Goal: Task Accomplishment & Management: Manage account settings

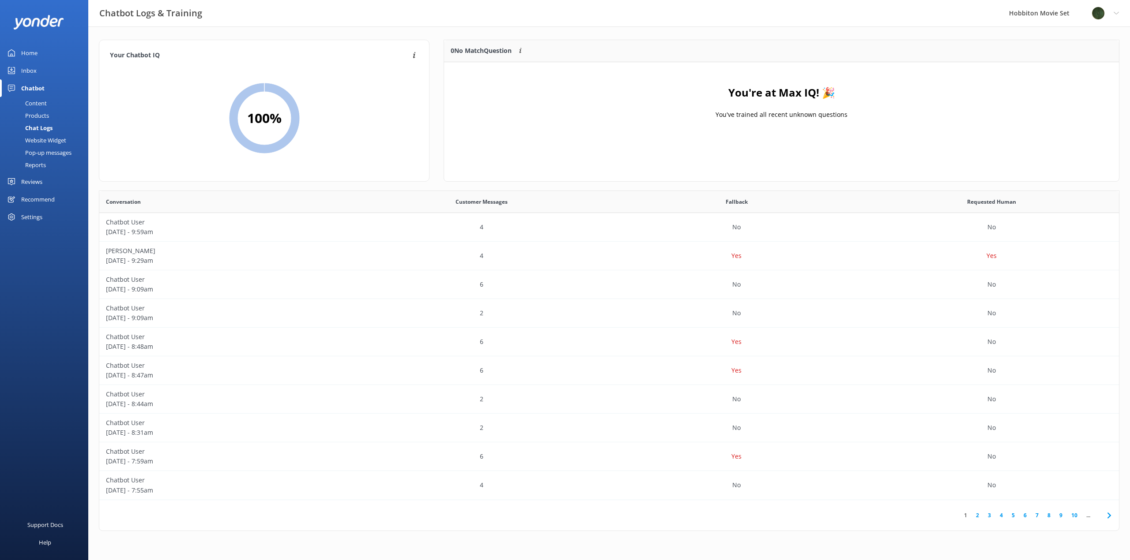
scroll to position [303, 1013]
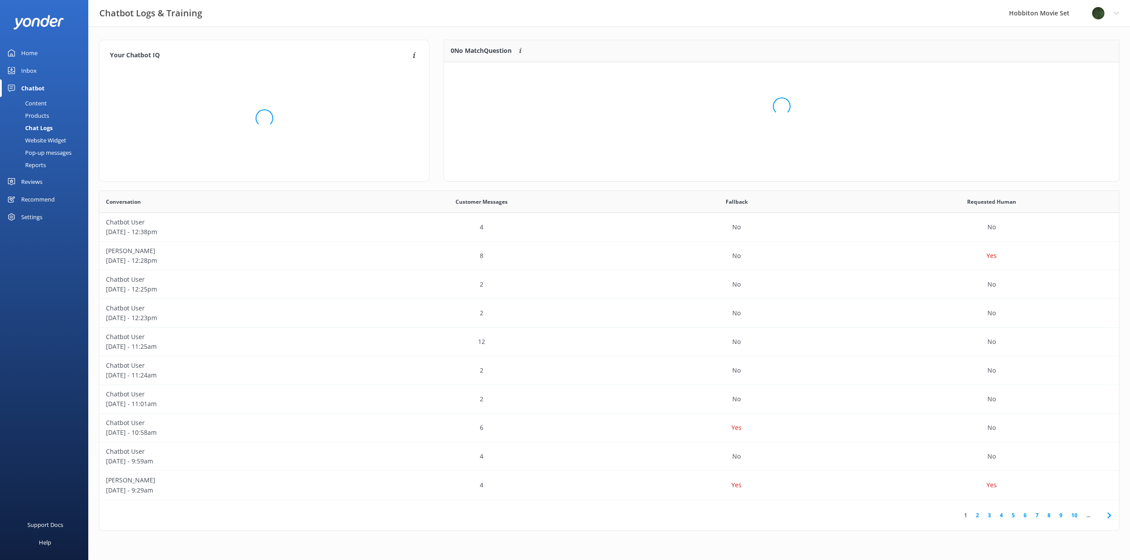
scroll to position [60, 668]
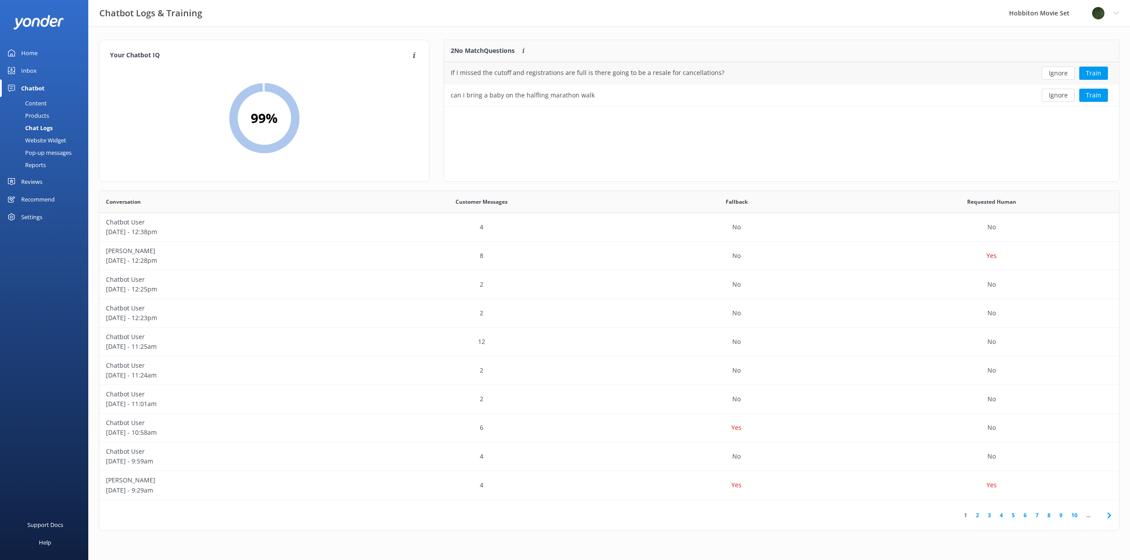
drag, startPoint x: 1064, startPoint y: 97, endPoint x: 1061, endPoint y: 78, distance: 18.7
click at [1063, 96] on button "Ignore" at bounding box center [1058, 95] width 33 height 13
click at [1059, 73] on button "Ignore" at bounding box center [1058, 73] width 33 height 13
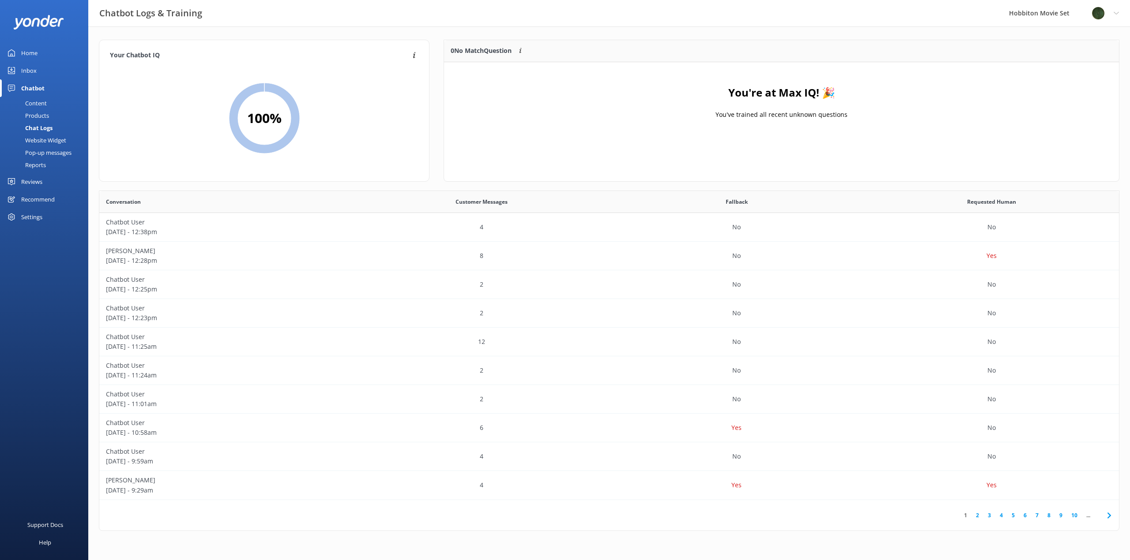
click at [40, 102] on div "Content" at bounding box center [25, 103] width 41 height 12
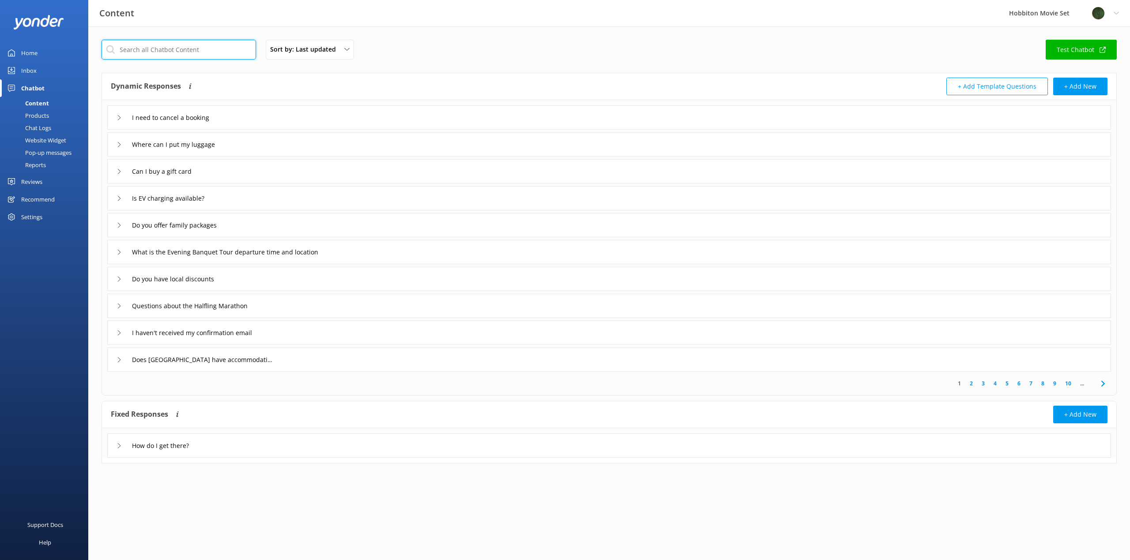
click at [172, 52] on input "text" at bounding box center [179, 50] width 154 height 20
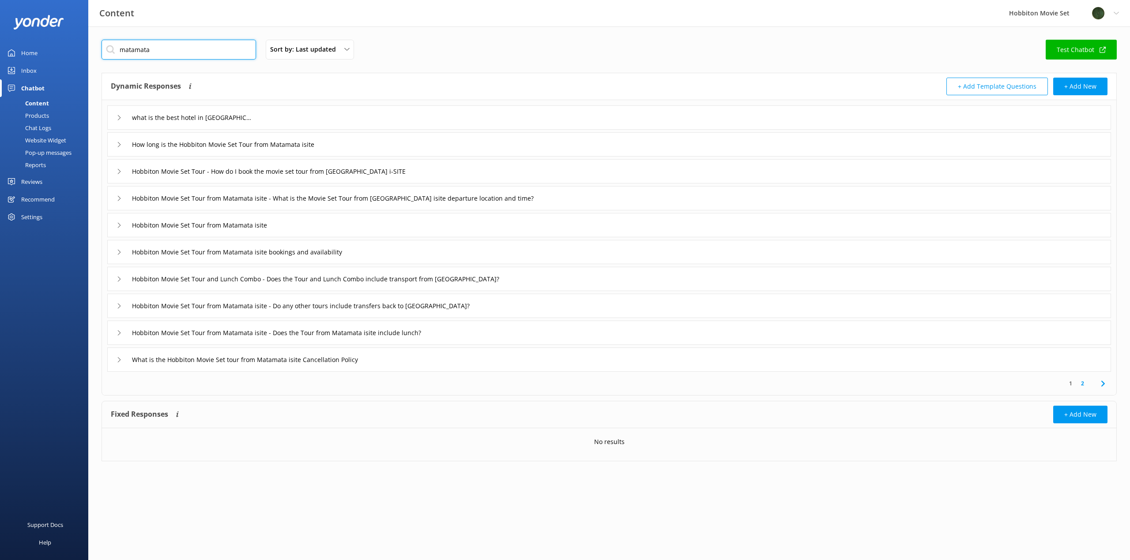
type input "matamata"
click at [258, 124] on input "How long is the Hobbiton Movie Set Tour from Matamata isite" at bounding box center [192, 117] width 131 height 13
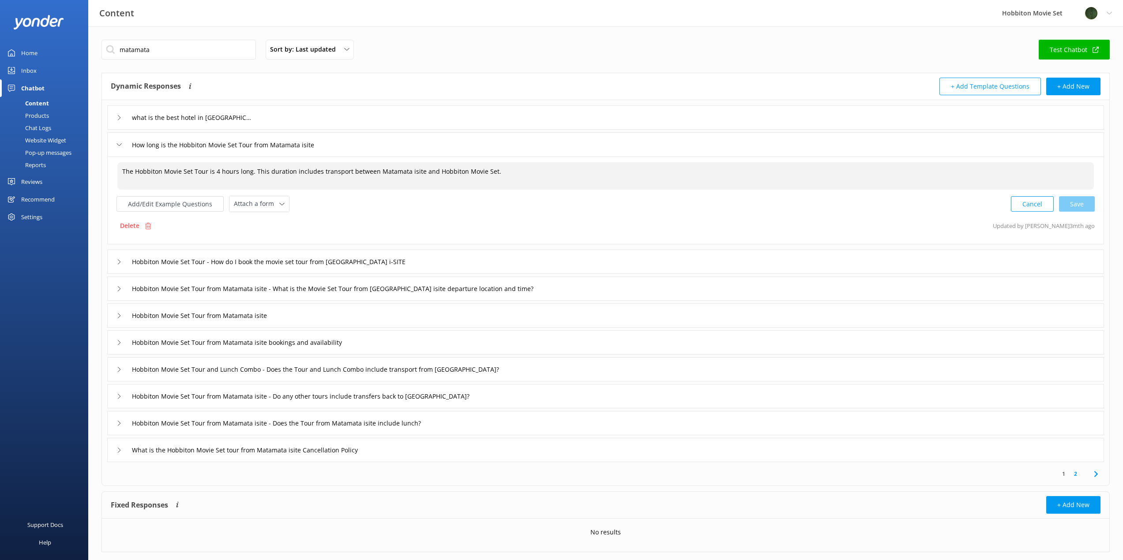
click at [416, 172] on textarea "The Hobbiton Movie Set Tour is 4 hours long. This duration includes transport b…" at bounding box center [605, 175] width 977 height 27
type textarea "The Hobbiton Movie Set Tour is 4 hours long. This duration includes transport b…"
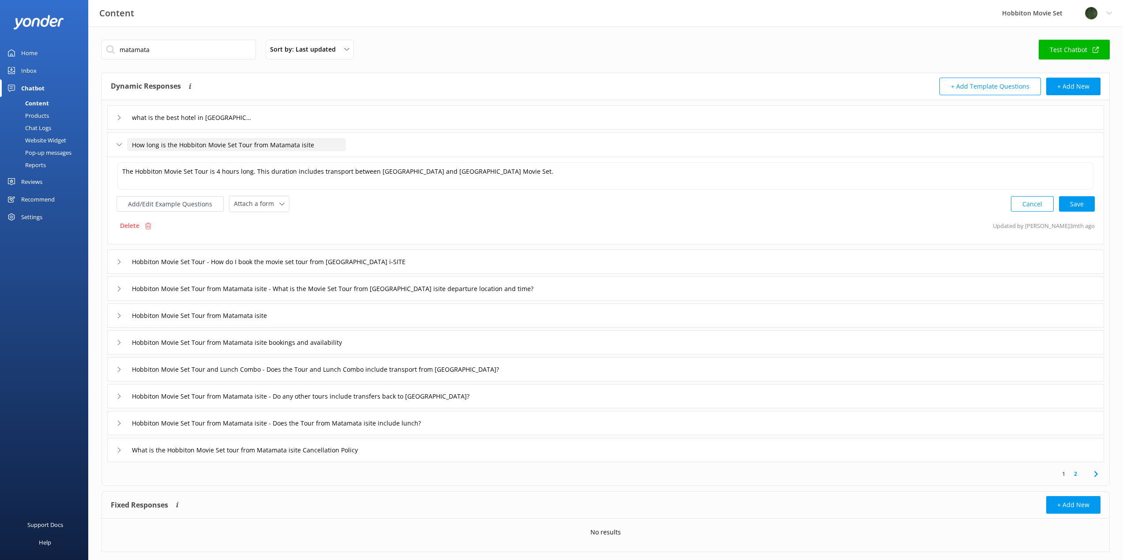
drag, startPoint x: 317, startPoint y: 145, endPoint x: 298, endPoint y: 145, distance: 18.5
click at [298, 145] on input "How long is the Hobbiton Movie Set Tour from Matamata isite" at bounding box center [236, 144] width 219 height 13
click at [1076, 201] on div "Cancel Save" at bounding box center [1053, 204] width 84 height 16
type input "How long is the Hobbiton Movie Set Tour from Matamata isite"
click at [258, 124] on input "Hobbiton Movie Set Tour - How do I book the movie set tour from [GEOGRAPHIC_DAT…" at bounding box center [192, 117] width 131 height 13
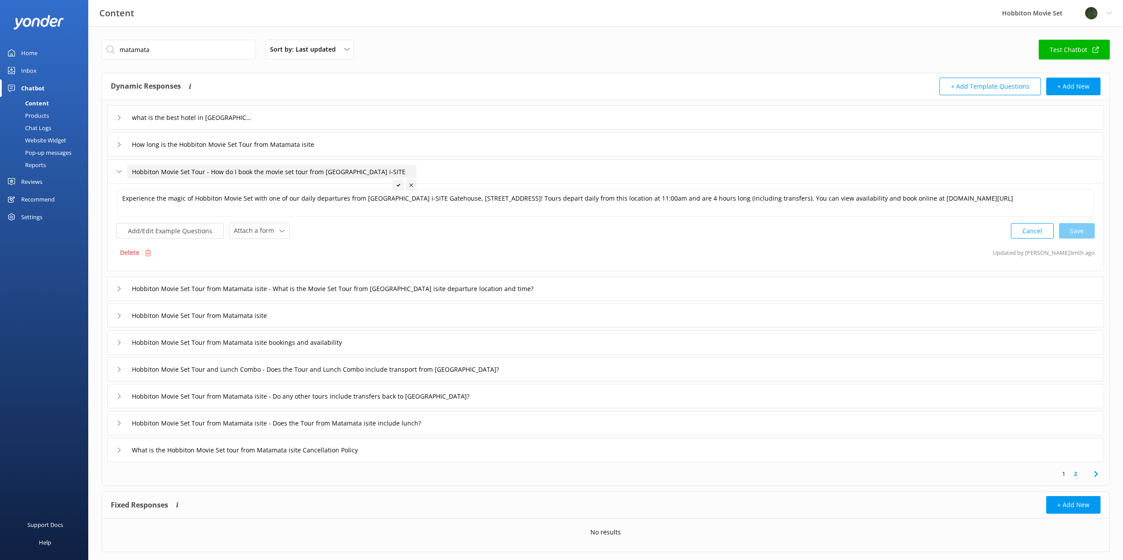
drag, startPoint x: 370, startPoint y: 170, endPoint x: 352, endPoint y: 170, distance: 18.1
click at [352, 170] on input "Hobbiton Movie Set Tour - How do I book the movie set tour from [GEOGRAPHIC_DAT…" at bounding box center [272, 171] width 290 height 13
type input "Hobbiton Movie Set Tour - How do I book the movie set tour from [GEOGRAPHIC_DAT…"
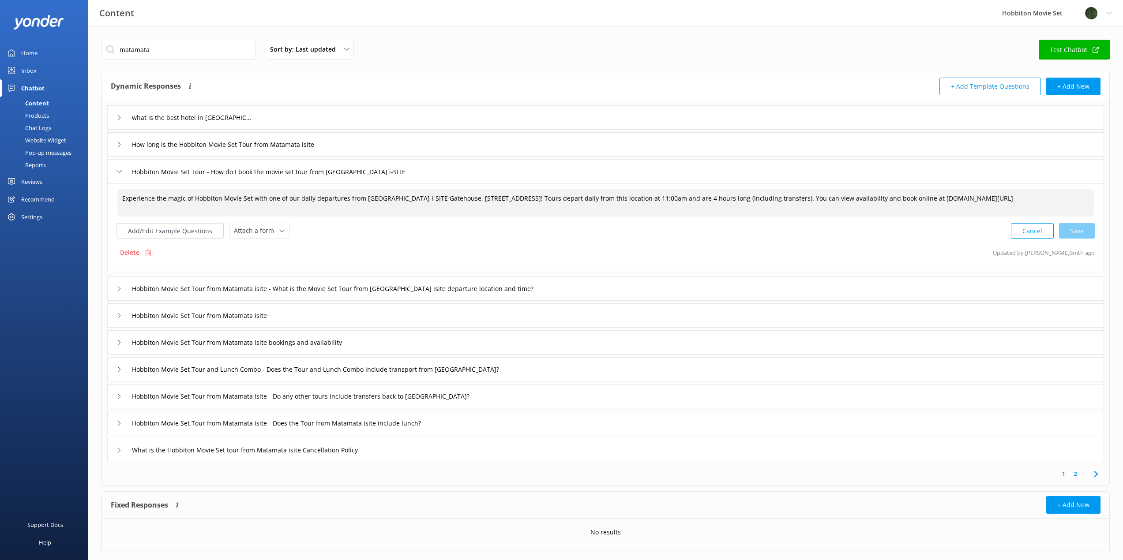
drag, startPoint x: 408, startPoint y: 198, endPoint x: 391, endPoint y: 199, distance: 17.2
click at [391, 199] on textarea "Experience the magic of Hobbiton Movie Set with one of our daily departures fro…" at bounding box center [605, 202] width 977 height 27
click at [1079, 232] on div "Cancel Save" at bounding box center [1053, 231] width 84 height 16
type textarea "Experience the magic of Hobbiton Movie Set with one of our daily departures fro…"
click at [258, 124] on input "Hobbiton Movie Set Tour from Matamata isite - What is the Movie Set Tour from […" at bounding box center [192, 117] width 131 height 13
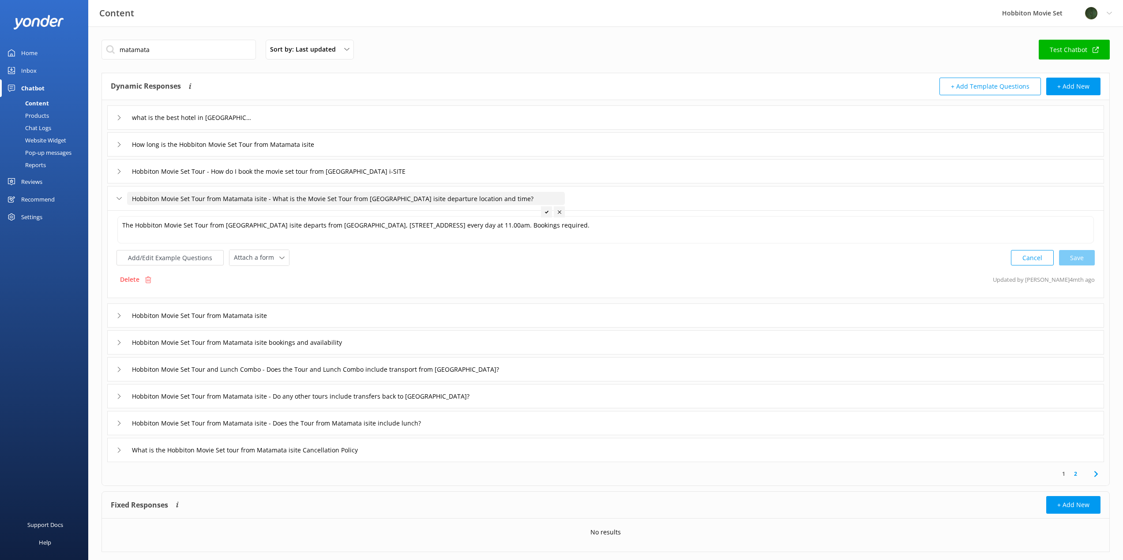
click at [263, 199] on input "Hobbiton Movie Set Tour from Matamata isite - What is the Movie Set Tour from […" at bounding box center [346, 198] width 438 height 13
click at [448, 198] on input "Hobbiton Movie Set Tour from [GEOGRAPHIC_DATA] Information Centre - What is the…" at bounding box center [369, 198] width 484 height 13
type input "Hobbiton Movie Set Tour from Matamata isite - What is the Movie Set Tour from […"
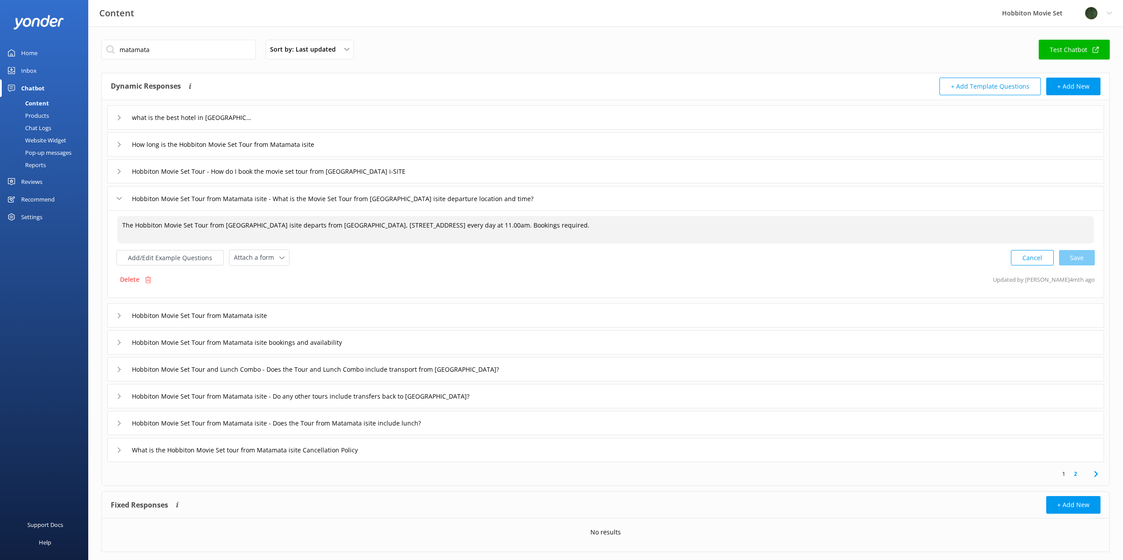
drag, startPoint x: 266, startPoint y: 225, endPoint x: 255, endPoint y: 225, distance: 11.0
click at [255, 225] on textarea "The Hobbiton Movie Set Tour from [GEOGRAPHIC_DATA] isite departs from [GEOGRAPH…" at bounding box center [605, 229] width 977 height 27
click at [1079, 262] on div "Cancel Loading.." at bounding box center [1053, 257] width 83 height 16
type textarea "The Hobbiton Movie Set Tour from [GEOGRAPHIC_DATA] Information Centre departs f…"
click at [250, 124] on input "Hobbiton Movie Set Tour from Matamata isite" at bounding box center [192, 117] width 131 height 13
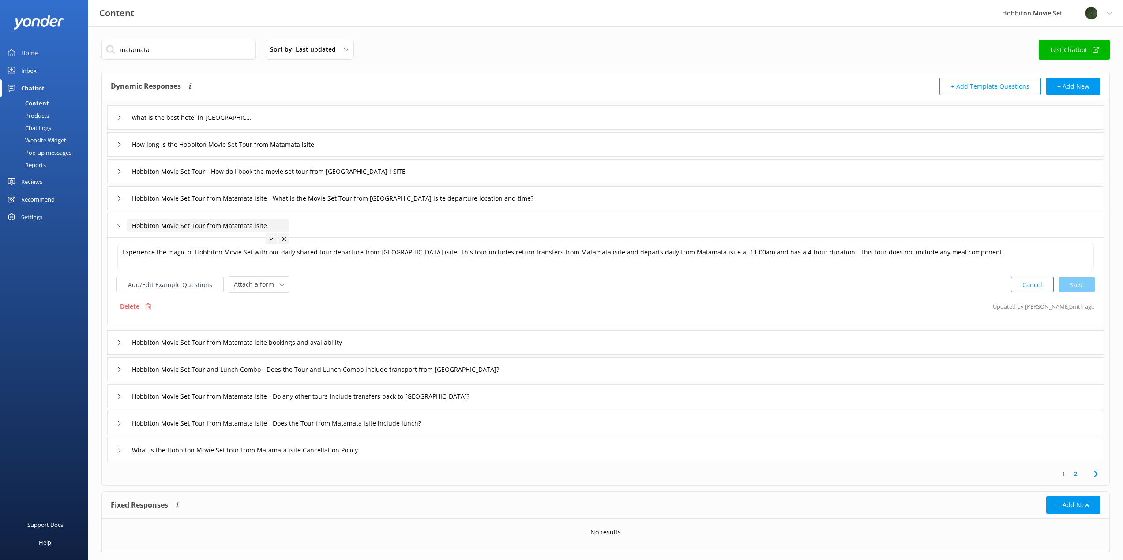
click at [278, 226] on input "Hobbiton Movie Set Tour from Matamata isite" at bounding box center [208, 225] width 162 height 13
type input "Hobbiton Movie Set Tour from Matamata isite"
click at [415, 253] on textarea "Experience the magic of Hobbiton Movie Set with our daily shared tour departure…" at bounding box center [605, 256] width 977 height 27
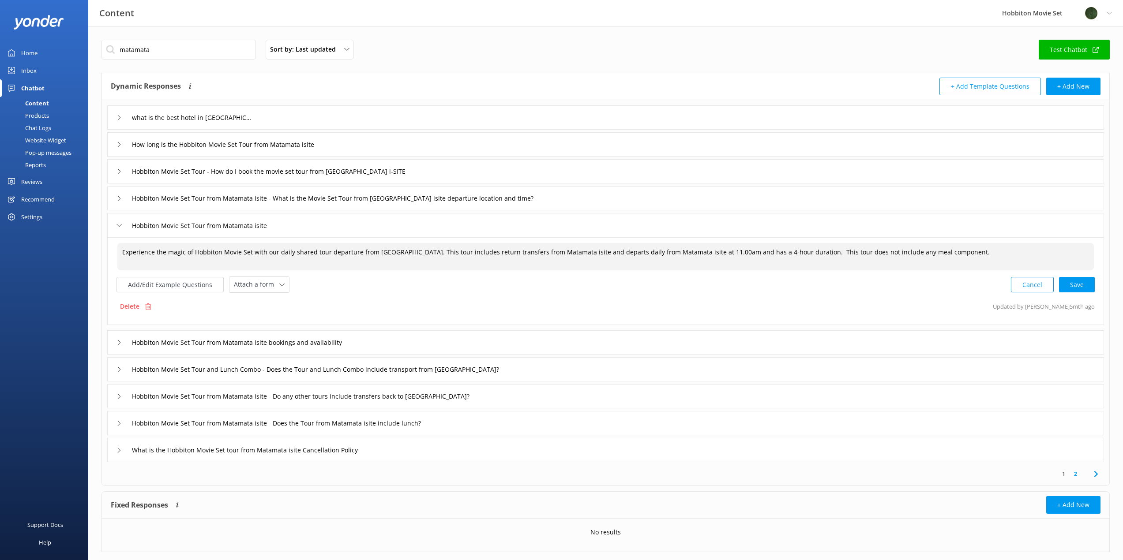
click at [621, 252] on textarea "Experience the magic of Hobbiton Movie Set with our daily shared tour departure…" at bounding box center [605, 256] width 977 height 27
paste textarea "Information Centre"
click at [776, 253] on textarea "Experience the magic of Hobbiton Movie Set with our daily shared tour departure…" at bounding box center [605, 256] width 977 height 27
paste textarea "Information Centre"
click at [1081, 283] on div "Cancel Save" at bounding box center [1053, 285] width 84 height 16
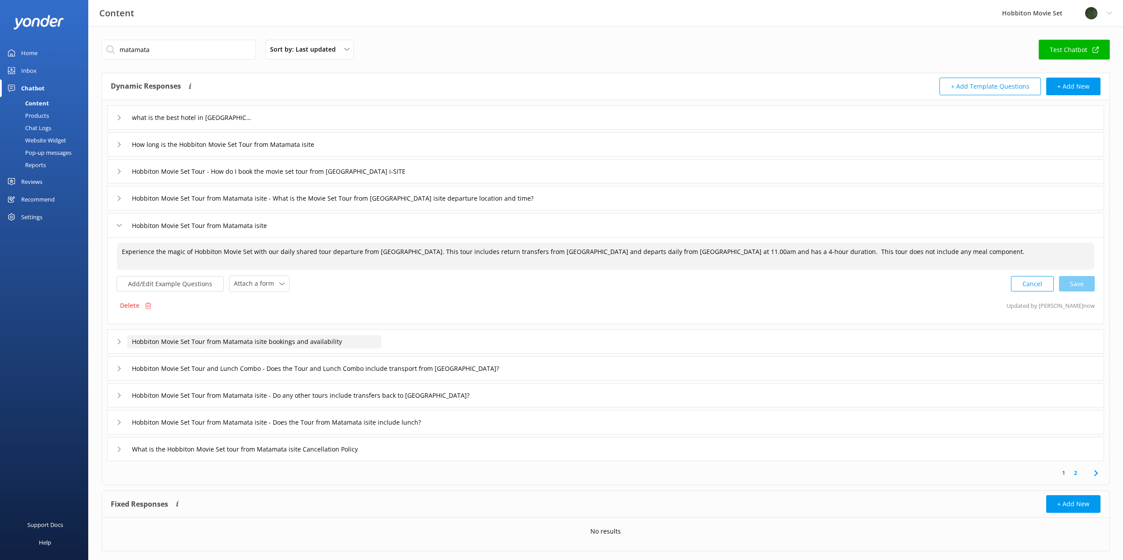
type textarea "Experience the magic of Hobbiton Movie Set with our daily shared tour departure…"
click at [258, 124] on input "Hobbiton Movie Set Tour from Matamata isite bookings and availability" at bounding box center [192, 117] width 131 height 13
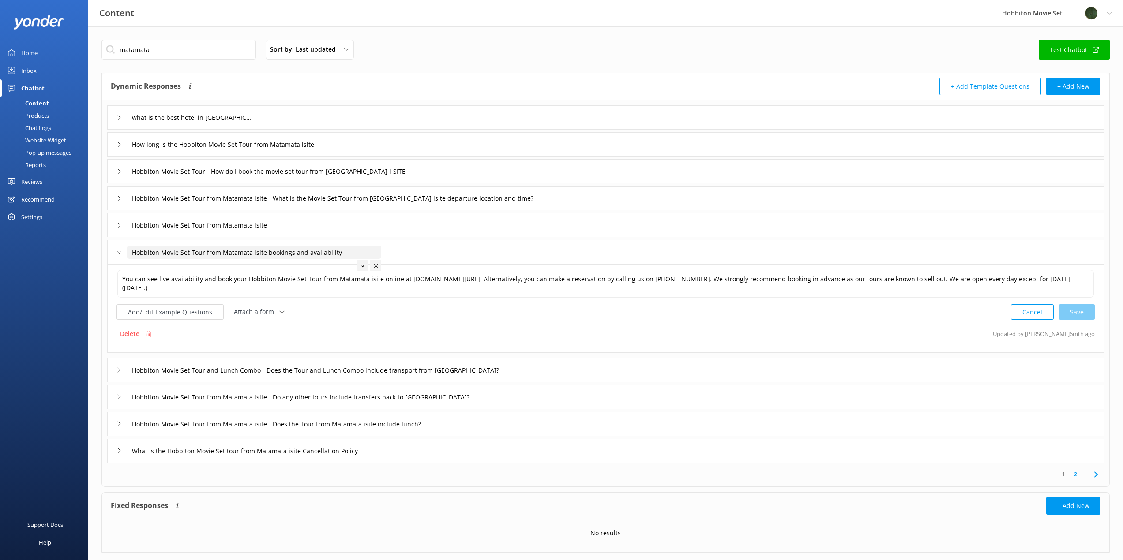
click at [263, 252] on input "Hobbiton Movie Set Tour from Matamata isite bookings and availability" at bounding box center [254, 252] width 254 height 13
type input "Hobbiton Movie Set Tour from Matamata isite bookings and availability"
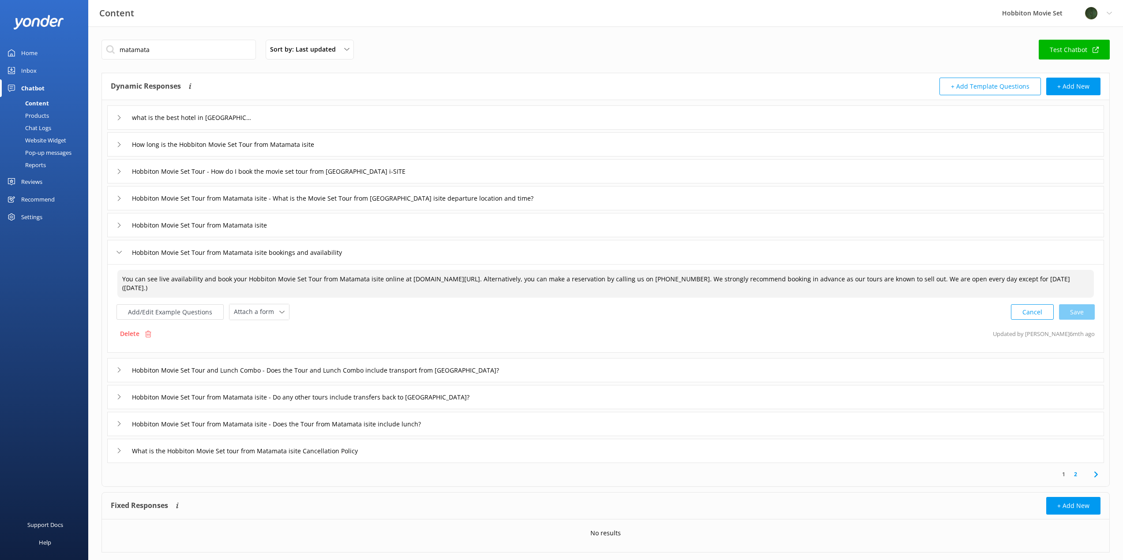
click at [375, 278] on textarea "You can see live availability and book your Hobbiton Movie Set Tour from Matama…" at bounding box center [605, 284] width 977 height 28
paste textarea "Information Centre"
click at [1071, 312] on div "Cancel Loading.." at bounding box center [1053, 311] width 83 height 16
type textarea "You can see live availability and book your Hobbiton Movie Set Tour from [GEOGR…"
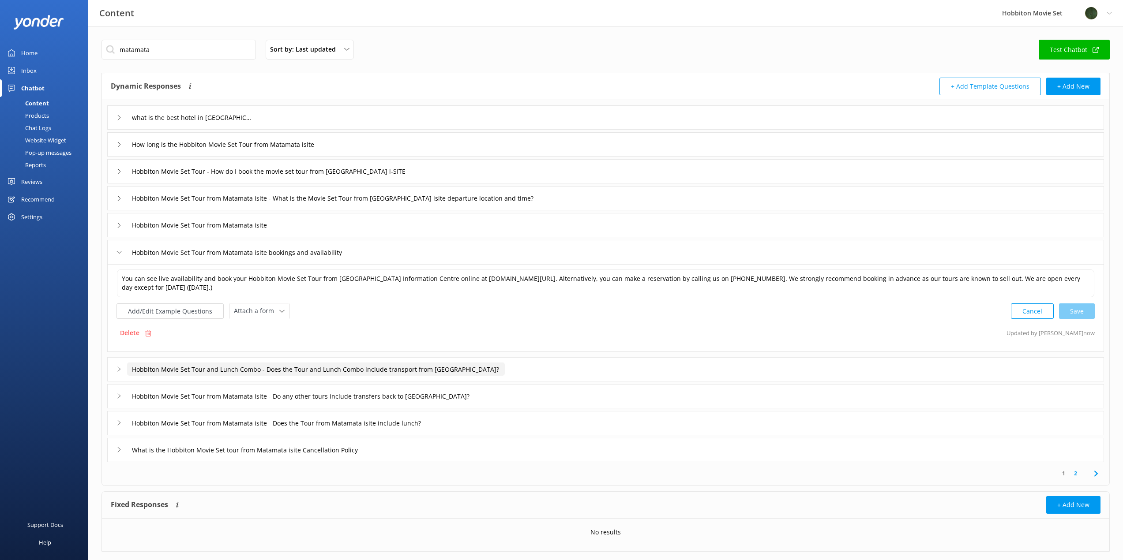
click at [258, 124] on input "Hobbiton Movie Set Tour and Lunch Combo - Does the Tour and Lunch Combo include…" at bounding box center [192, 117] width 131 height 13
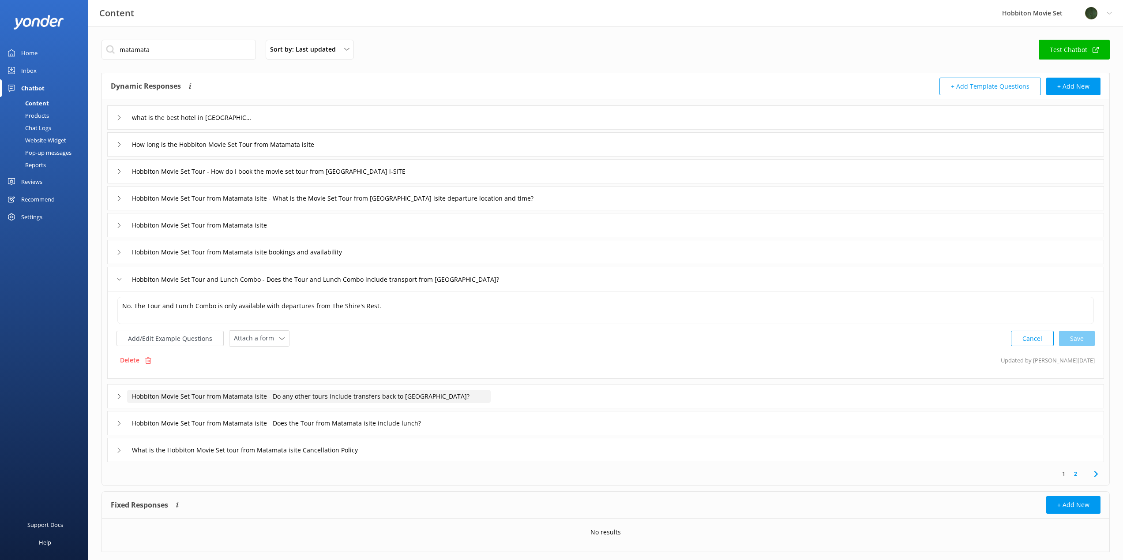
click at [258, 124] on input "Hobbiton Movie Set Tour from Matamata isite - Do any other tours include transf…" at bounding box center [192, 117] width 131 height 13
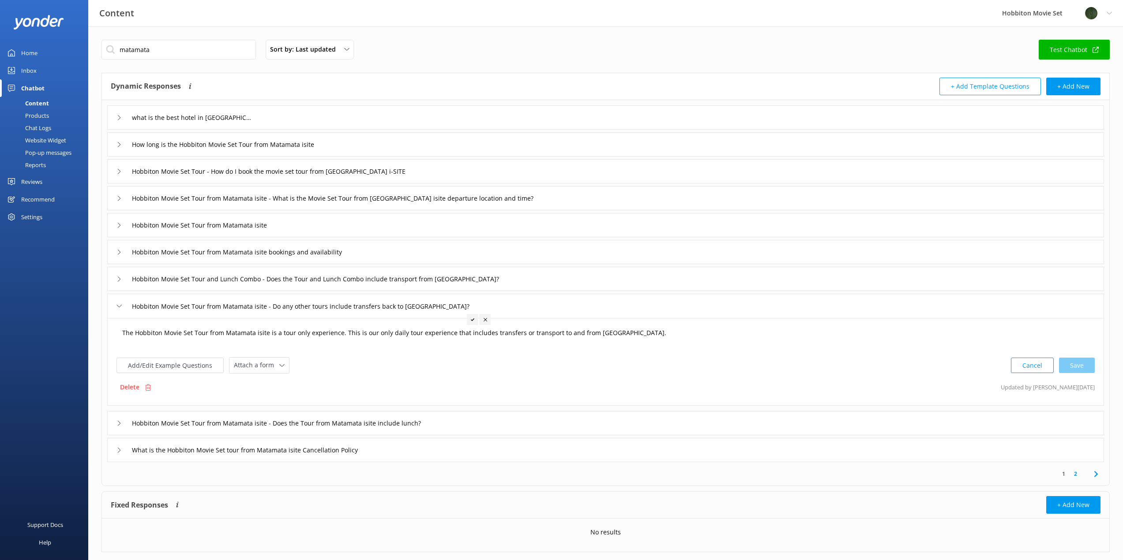
click at [266, 334] on textarea "The Hobbiton Movie Set Tour from Matamata isite is a tour only experience. This…" at bounding box center [605, 337] width 977 height 27
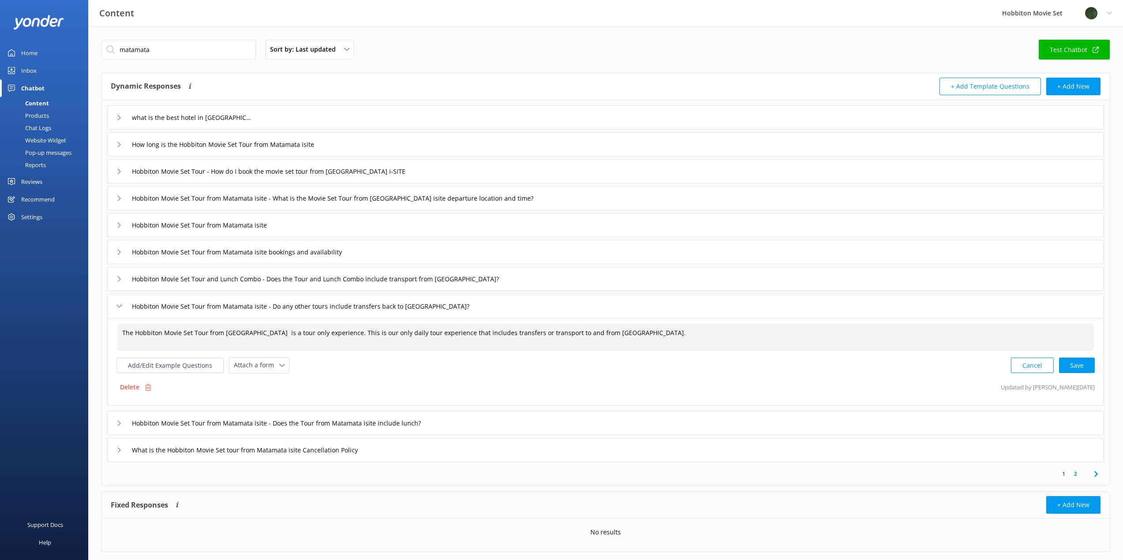
paste textarea "Information Centre"
click at [1064, 363] on div "Cancel Save" at bounding box center [1053, 365] width 84 height 16
type textarea "The Hobbiton Movie Set Tour from [GEOGRAPHIC_DATA] Information Centre is a tour…"
click at [258, 124] on input "Hobbiton Movie Set Tour from Matamata isite - Does the Tour from Matamata isite…" at bounding box center [192, 117] width 131 height 13
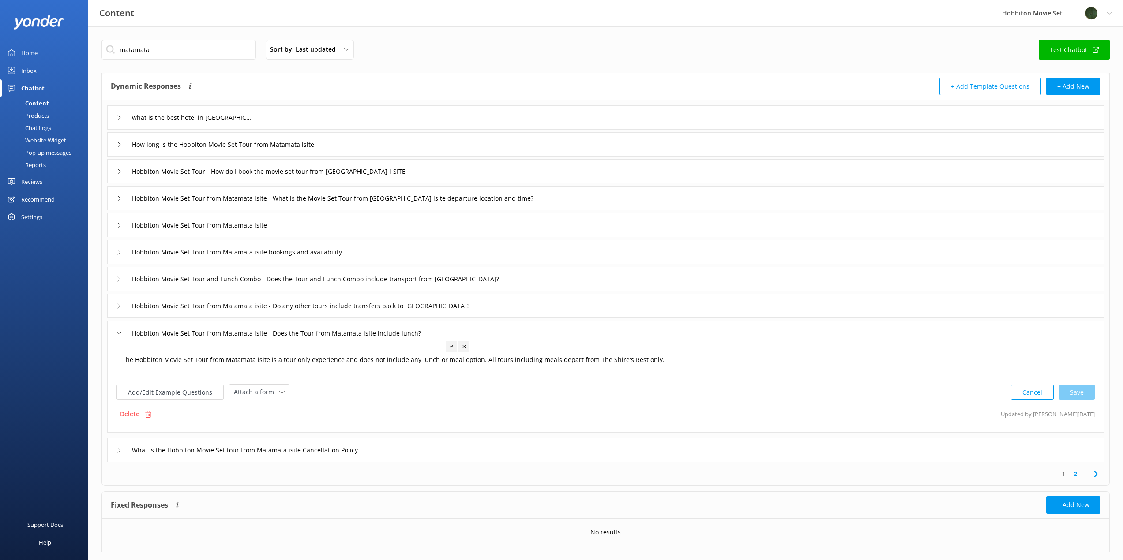
click at [266, 360] on textarea "The Hobbiton Movie Set Tour from Matamata isite is a tour only experience and d…" at bounding box center [605, 364] width 977 height 27
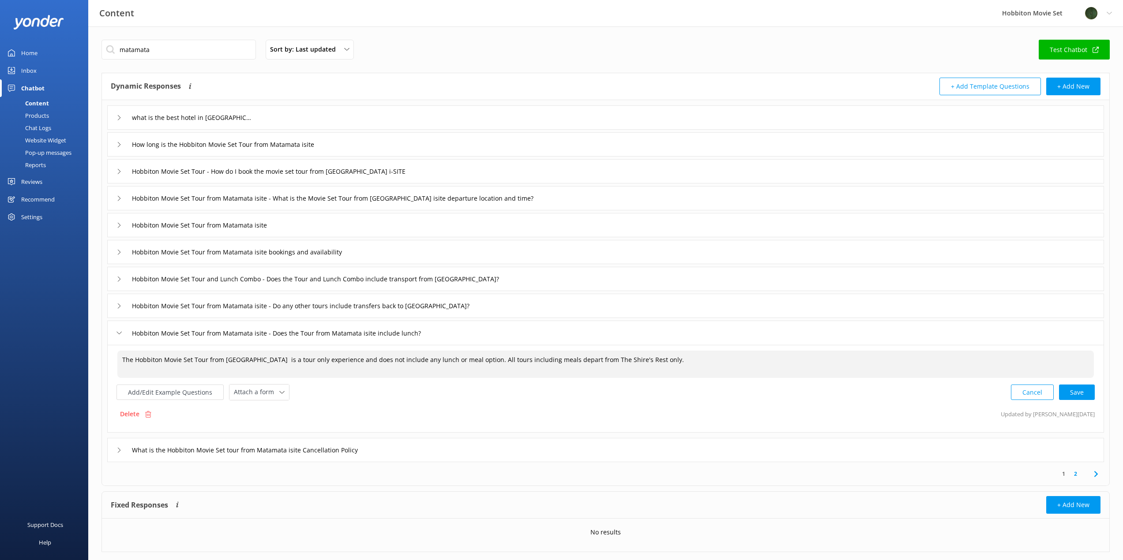
paste textarea "Information Centre"
click at [1071, 390] on div "Cancel Save" at bounding box center [1053, 390] width 84 height 16
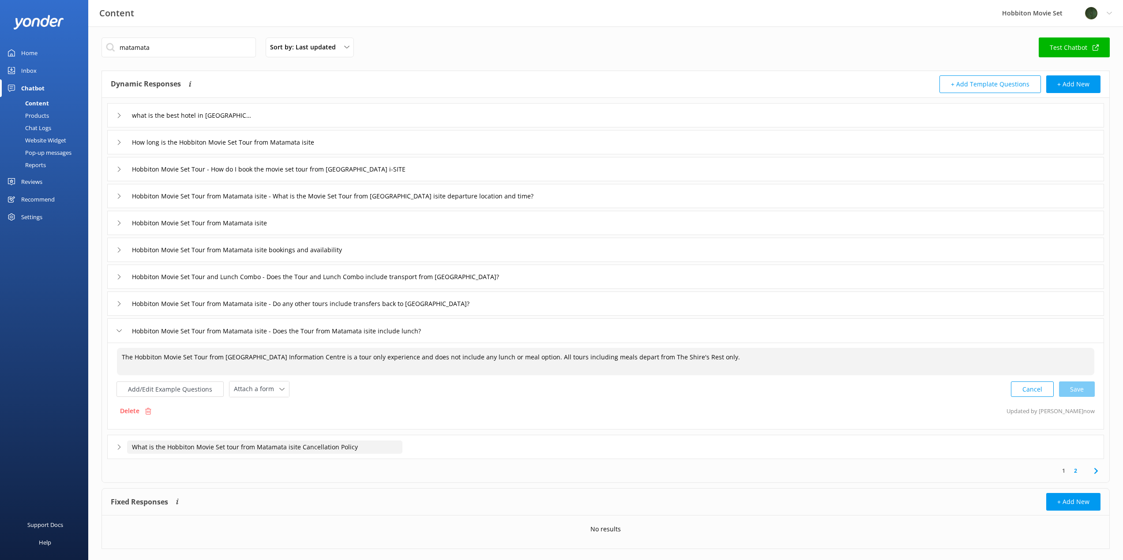
type textarea "The Hobbiton Movie Set Tour from [GEOGRAPHIC_DATA] Information Centre is a tour…"
click at [258, 122] on input "What is the Hobbiton Movie Set tour from Matamata isite Cancellation Policy" at bounding box center [192, 115] width 131 height 13
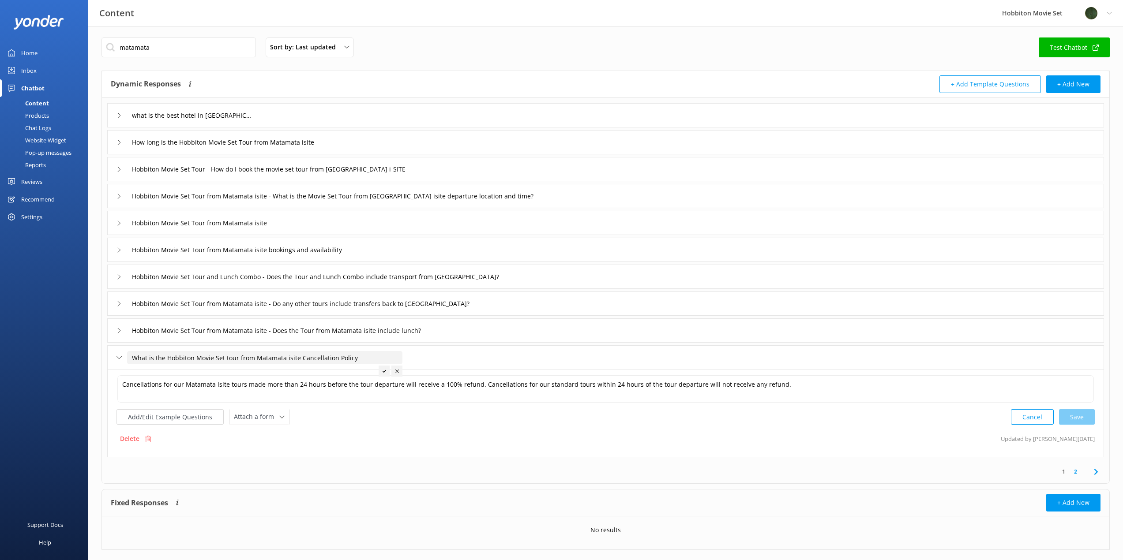
click at [297, 358] on input "What is the Hobbiton Movie Set tour from Matamata isite Cancellation Policy" at bounding box center [264, 357] width 275 height 13
type input "What is the Hobbiton Movie Set tour from Matamata isite Cancellation Policy"
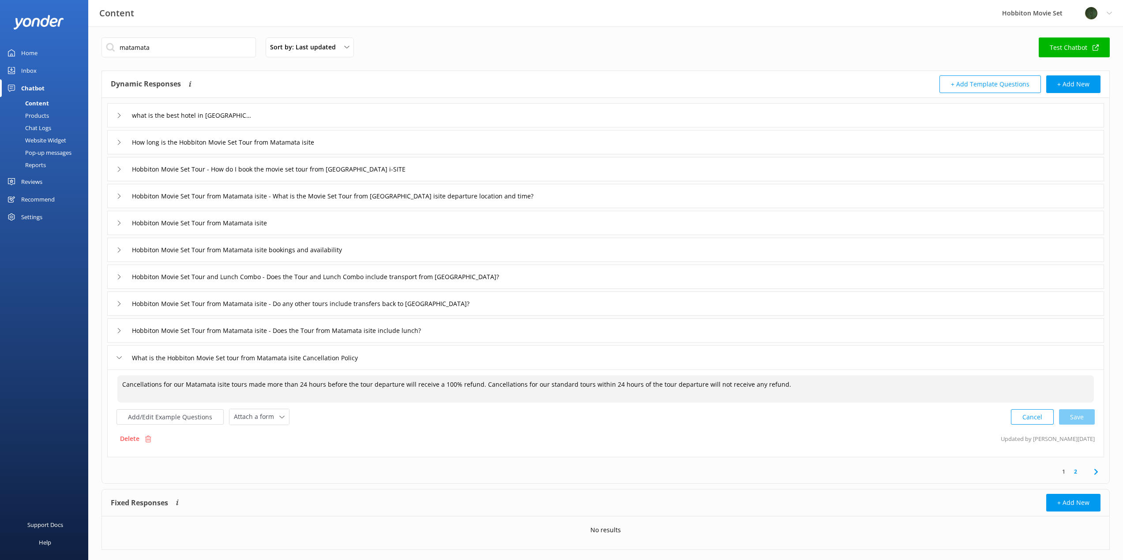
click at [224, 383] on textarea "Cancellations for our Matamata isite tours made more than 24 hours before the t…" at bounding box center [605, 389] width 977 height 27
paste textarea "Information Centre"
click at [1084, 418] on div "Cancel Save" at bounding box center [1053, 417] width 84 height 16
type textarea "Cancellations for our Matamata Information Centre tours made more than 24 hours…"
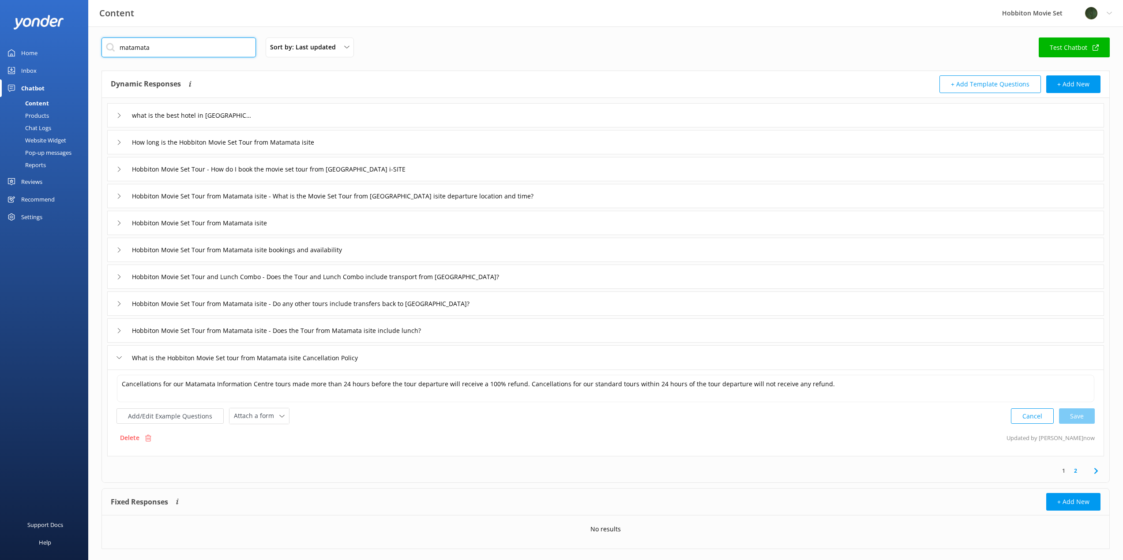
drag, startPoint x: 180, startPoint y: 46, endPoint x: 116, endPoint y: 46, distance: 64.0
click at [116, 46] on input "matamata" at bounding box center [179, 48] width 154 height 20
type input "marathon"
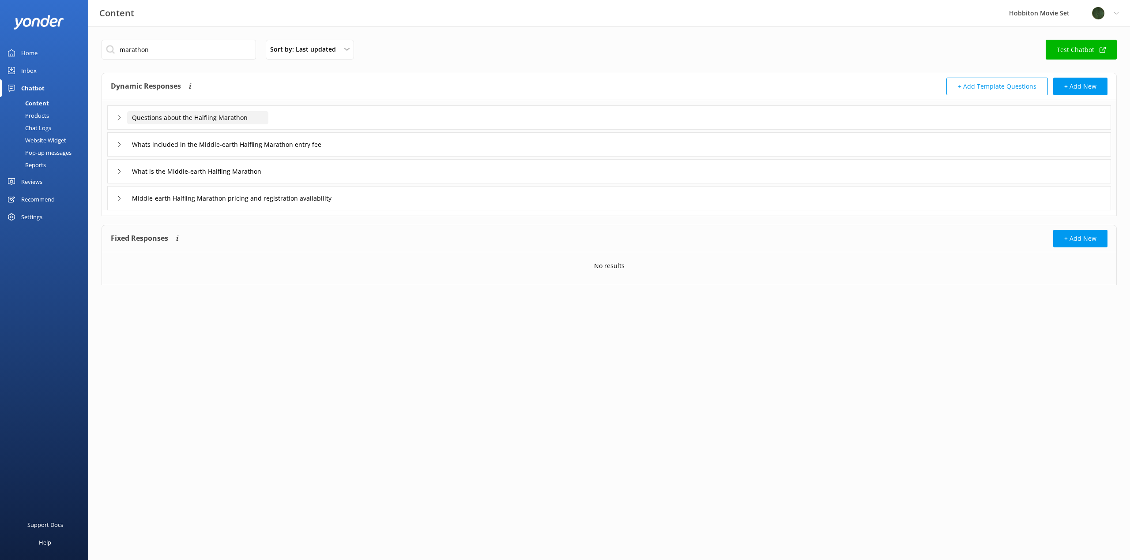
click at [219, 115] on input "Questions about the Halfling Marathon" at bounding box center [197, 117] width 141 height 13
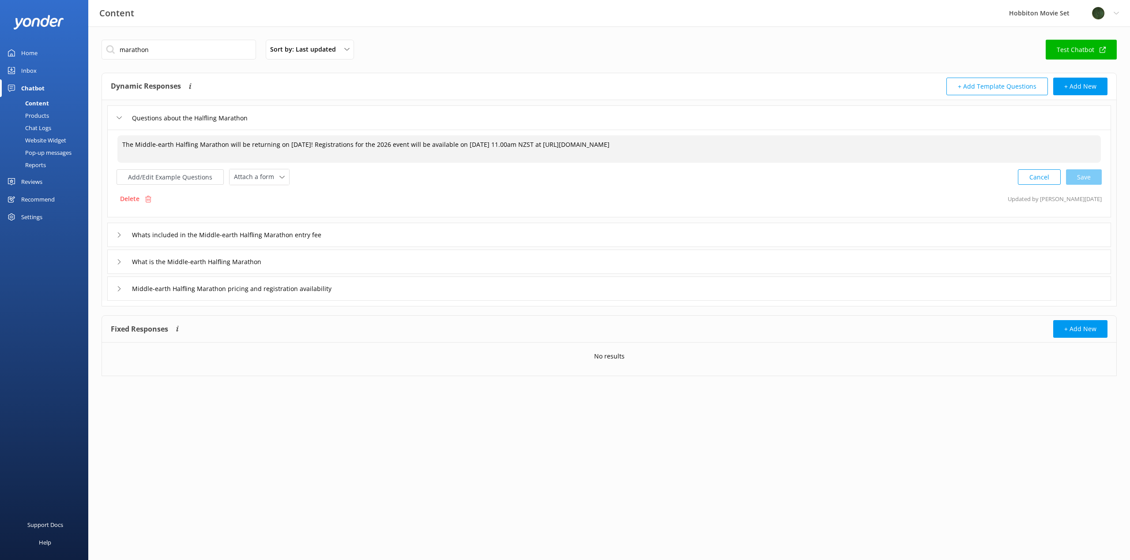
drag, startPoint x: 371, startPoint y: 144, endPoint x: 583, endPoint y: 145, distance: 212.3
click at [583, 145] on textarea "The Middle-earth Halfling Marathon will be returning on [DATE]! Registrations f…" at bounding box center [608, 148] width 983 height 27
drag, startPoint x: 562, startPoint y: 143, endPoint x: 393, endPoint y: 145, distance: 169.0
click at [393, 145] on textarea "The Middle-earth Halfling Marathon will be returning on [DATE]! Registrations a…" at bounding box center [608, 148] width 983 height 27
paste textarea "For those who missed out, we will have a re-release of any cancelled registrati…"
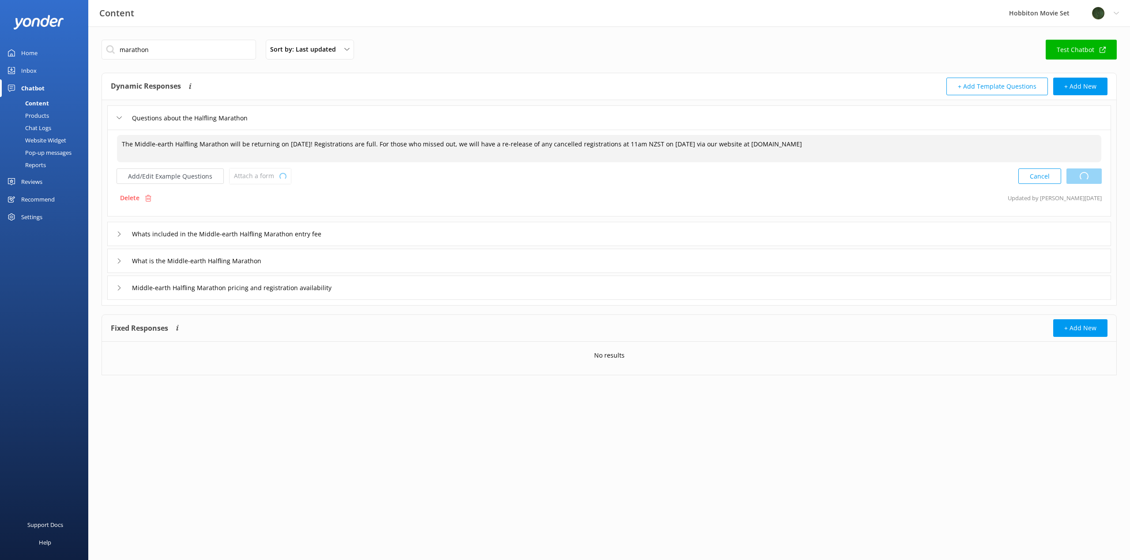
click at [1079, 176] on div "Cancel Loading.." at bounding box center [1059, 176] width 83 height 16
type textarea "The Middle-earth Halfling Marathon will be returning on [DATE]! Registrations a…"
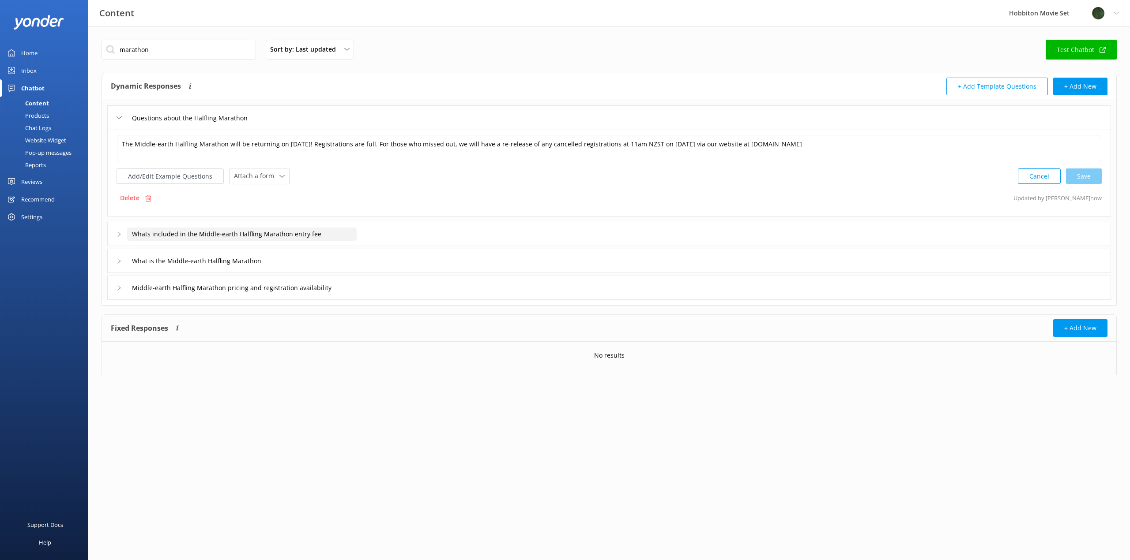
click at [263, 124] on input "Whats included in the Middle-earth Halfling Marathon entry fee" at bounding box center [197, 117] width 141 height 13
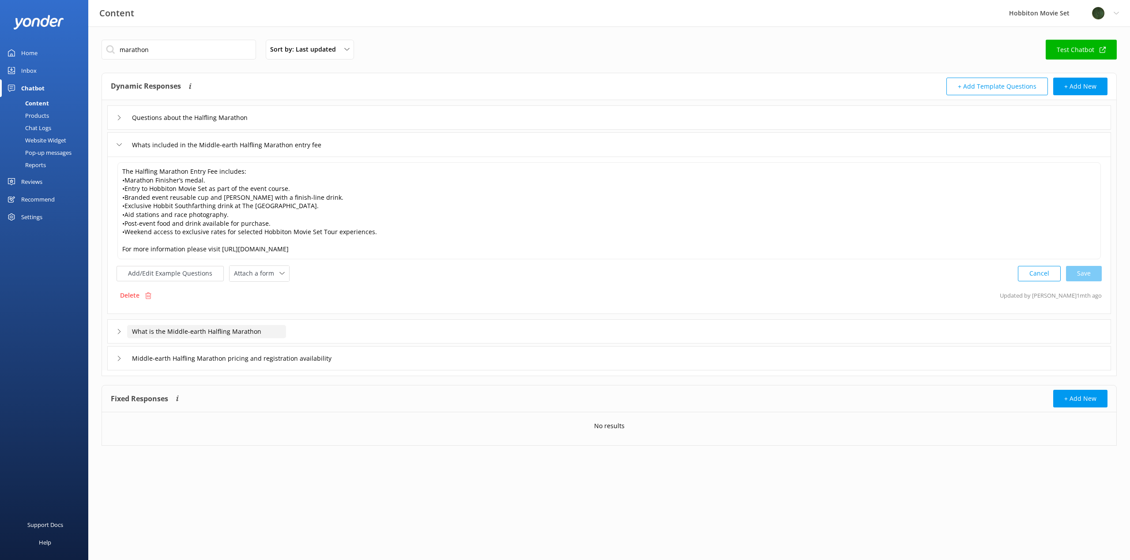
click at [268, 124] on input "What is the Middle-earth Halfling Marathon" at bounding box center [197, 117] width 141 height 13
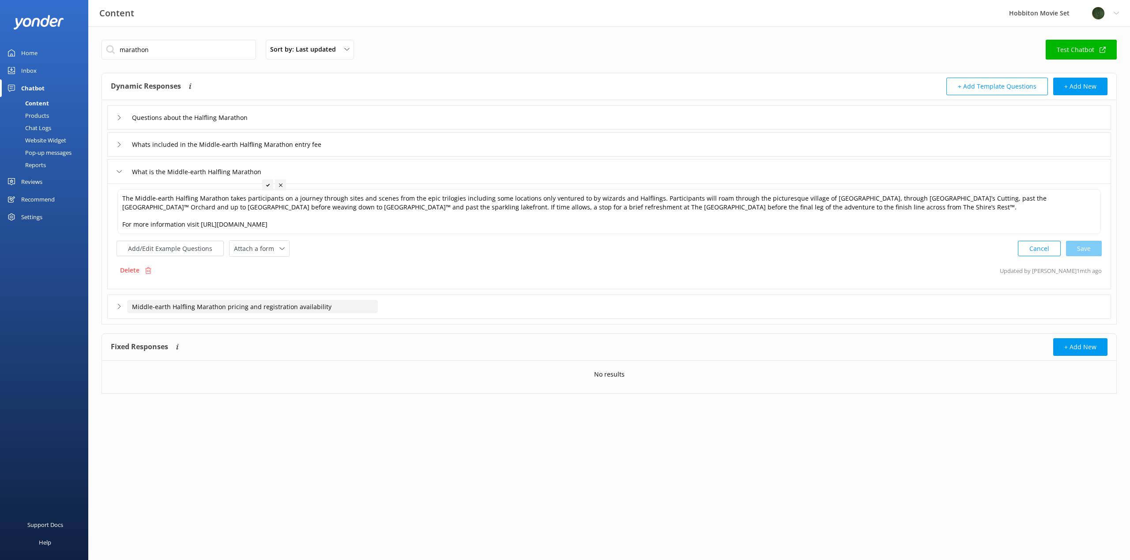
click at [262, 124] on input "Middle-earth Halfling Marathon pricing and registration availability" at bounding box center [197, 117] width 141 height 13
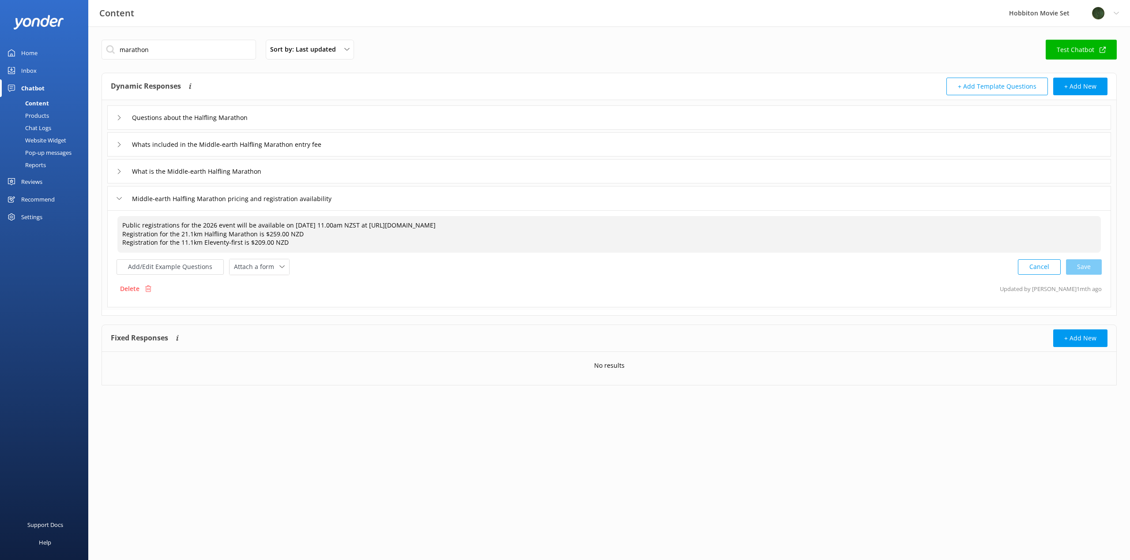
drag, startPoint x: 124, startPoint y: 225, endPoint x: 347, endPoint y: 244, distance: 224.6
click at [347, 244] on textarea "Public registrations for the 2026 event will be available on [DATE] 11.00am NZS…" at bounding box center [608, 234] width 983 height 37
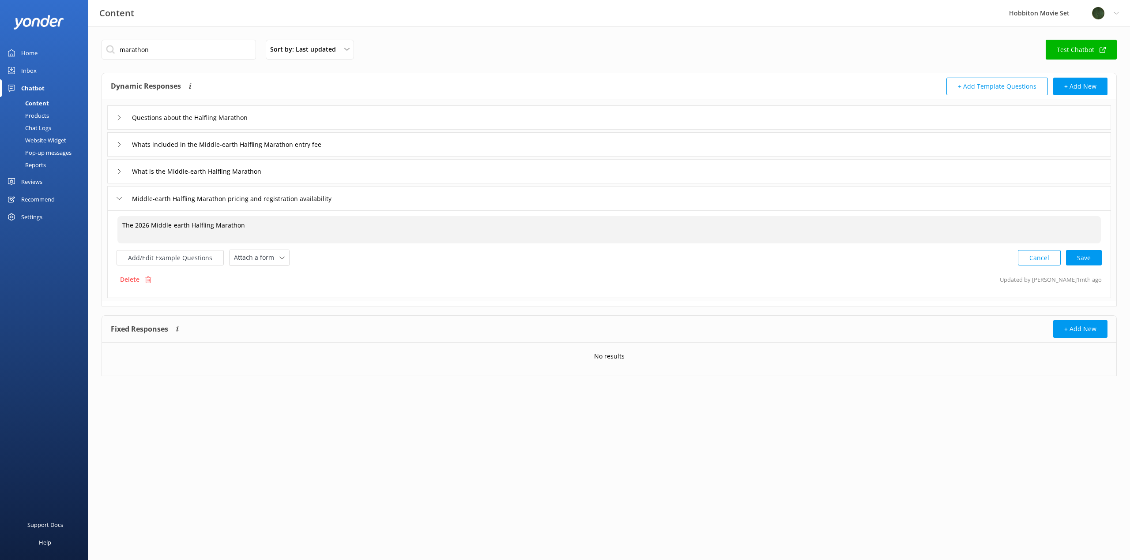
drag, startPoint x: 132, startPoint y: 226, endPoint x: 100, endPoint y: 226, distance: 32.7
click at [100, 226] on div "marathon Sort by: Last updated Title Last updated Test Chatbot Dynamic Response…" at bounding box center [609, 214] width 1042 height 376
click at [339, 226] on textarea "Registrations for the 2026 Middle-earth Halfling Marathon" at bounding box center [608, 229] width 983 height 27
paste textarea "For those who missed out, we will have a re-release of any cancelled registrati…"
click at [1082, 262] on div "Cancel Save" at bounding box center [1060, 258] width 84 height 16
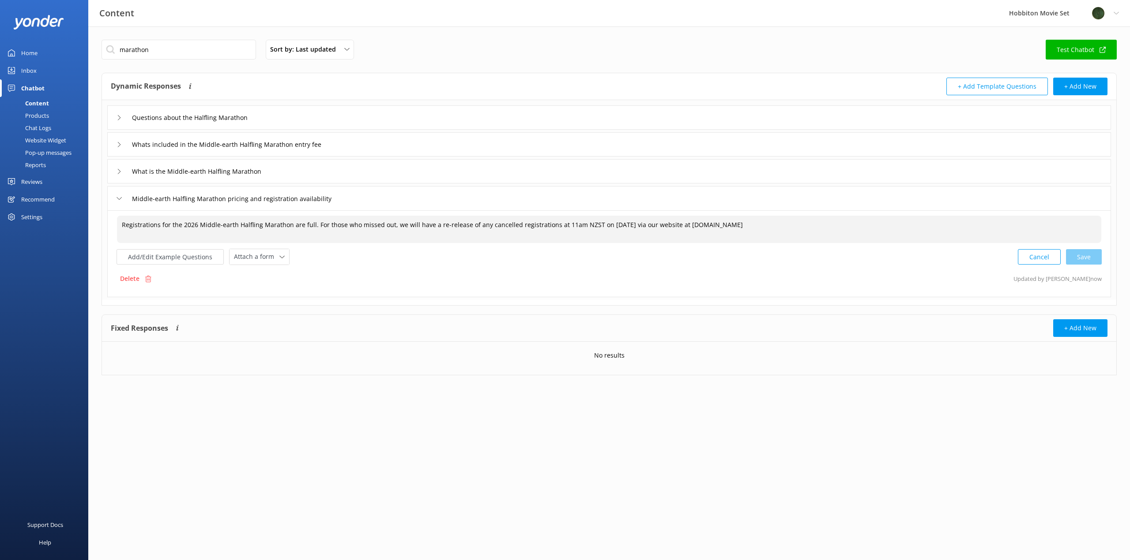
type textarea "Registrations for the 2026 Middle-earth Halfling Marathon are full. For those w…"
click at [174, 51] on input "marathon" at bounding box center [179, 50] width 154 height 20
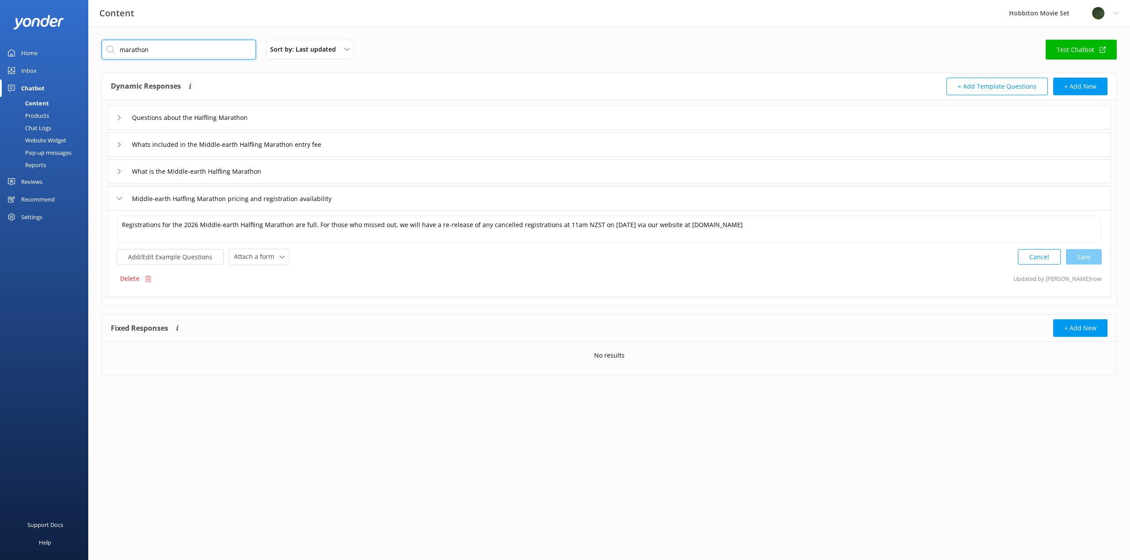
drag, startPoint x: 220, startPoint y: 50, endPoint x: 90, endPoint y: 46, distance: 130.2
click at [90, 46] on div "marathon Sort by: Last updated Title Last updated Test Chatbot Dynamic Response…" at bounding box center [609, 214] width 1042 height 376
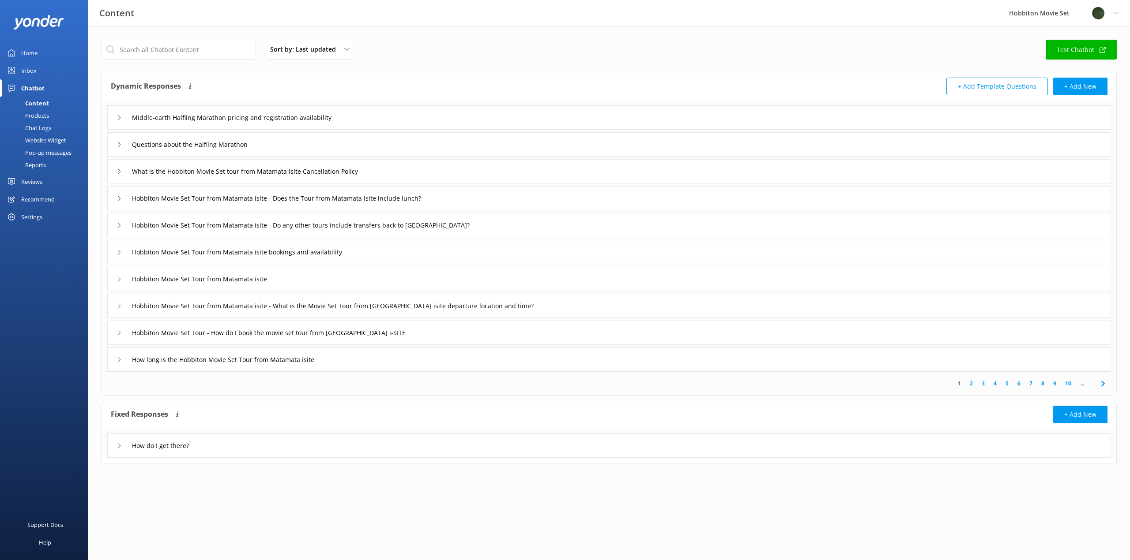
click at [41, 102] on div "Content" at bounding box center [27, 103] width 44 height 12
click at [48, 153] on div "Pop-up messages" at bounding box center [38, 153] width 66 height 12
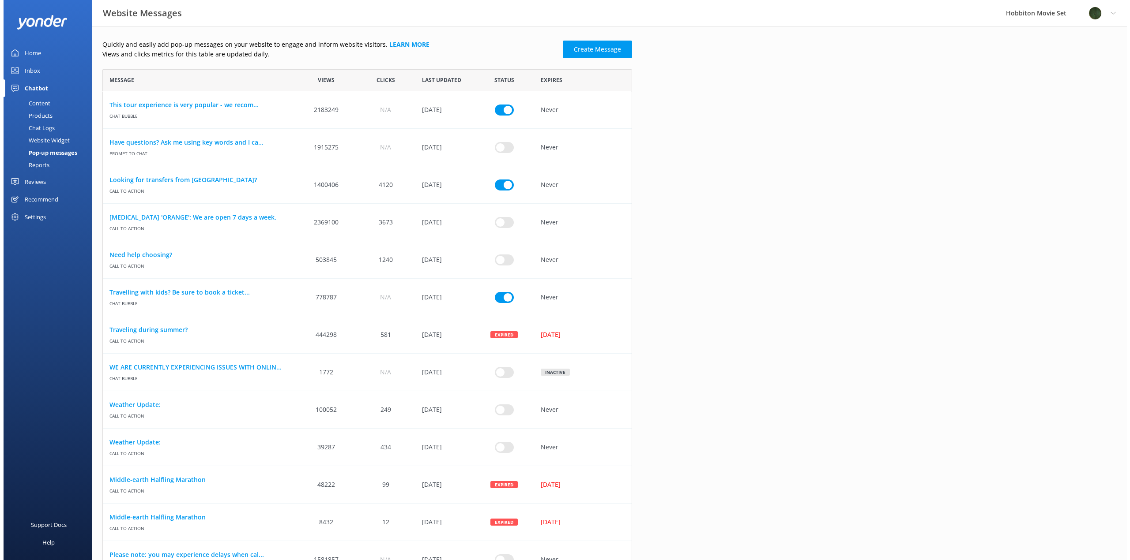
scroll to position [7, 7]
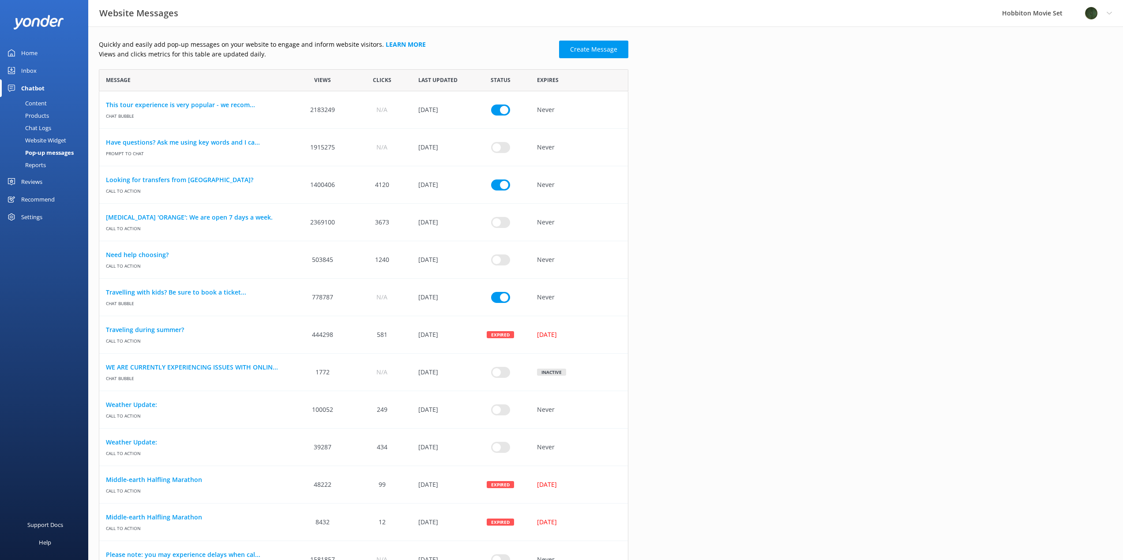
click at [41, 102] on div "Content" at bounding box center [25, 103] width 41 height 12
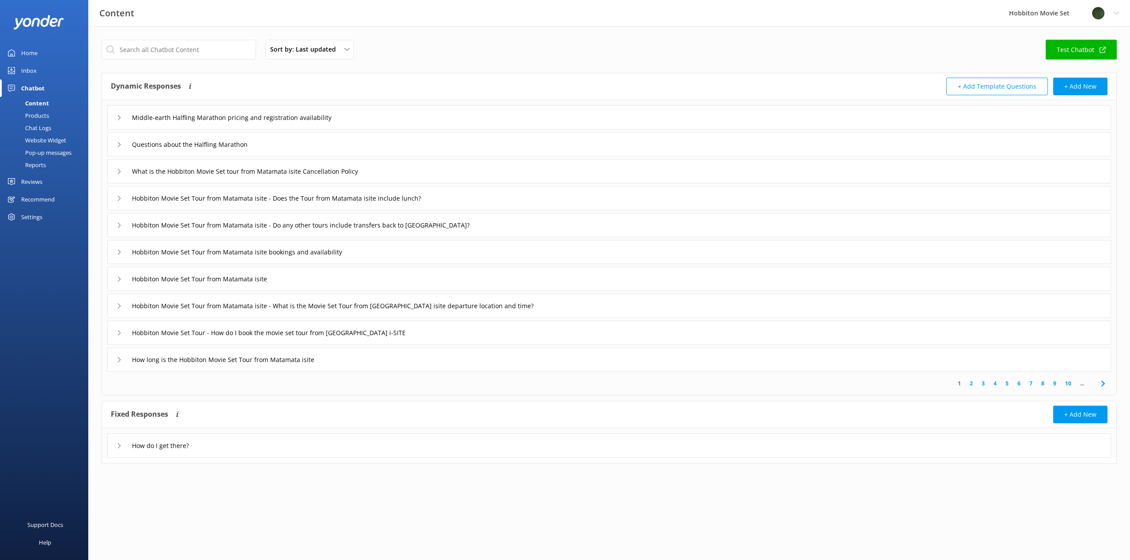
click at [44, 140] on div "Website Widget" at bounding box center [35, 140] width 61 height 12
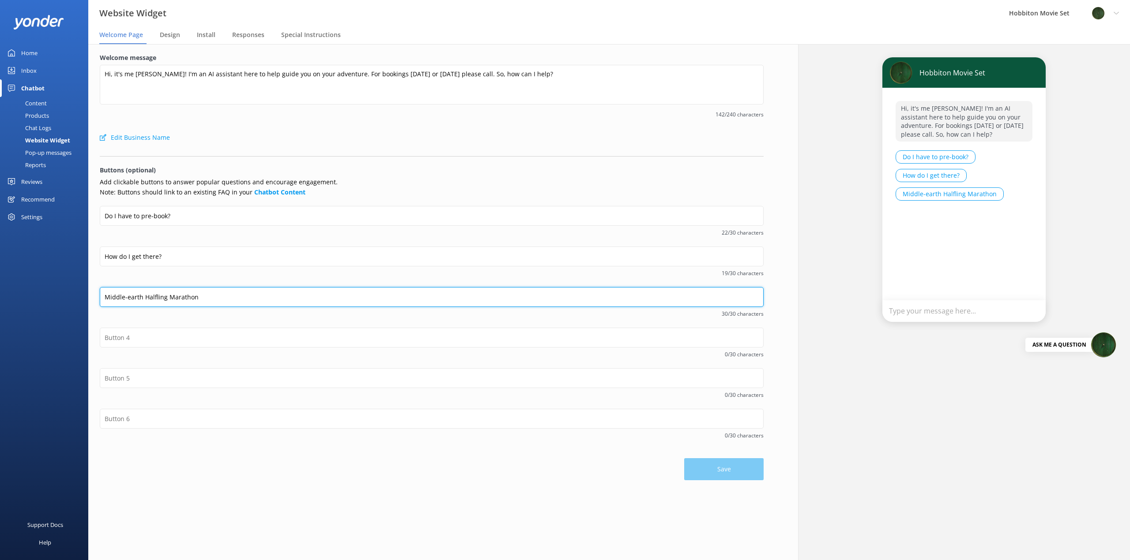
drag, startPoint x: 699, startPoint y: 294, endPoint x: 397, endPoint y: 296, distance: 302.3
click at [699, 294] on input "Middle-earth Halfling Marathon" at bounding box center [432, 297] width 664 height 20
drag, startPoint x: 255, startPoint y: 297, endPoint x: 60, endPoint y: 294, distance: 195.1
click at [60, 294] on div "Website Widget Hobbiton Movie Set Profile Settings Logout Welcome Page Design I…" at bounding box center [565, 302] width 1130 height 516
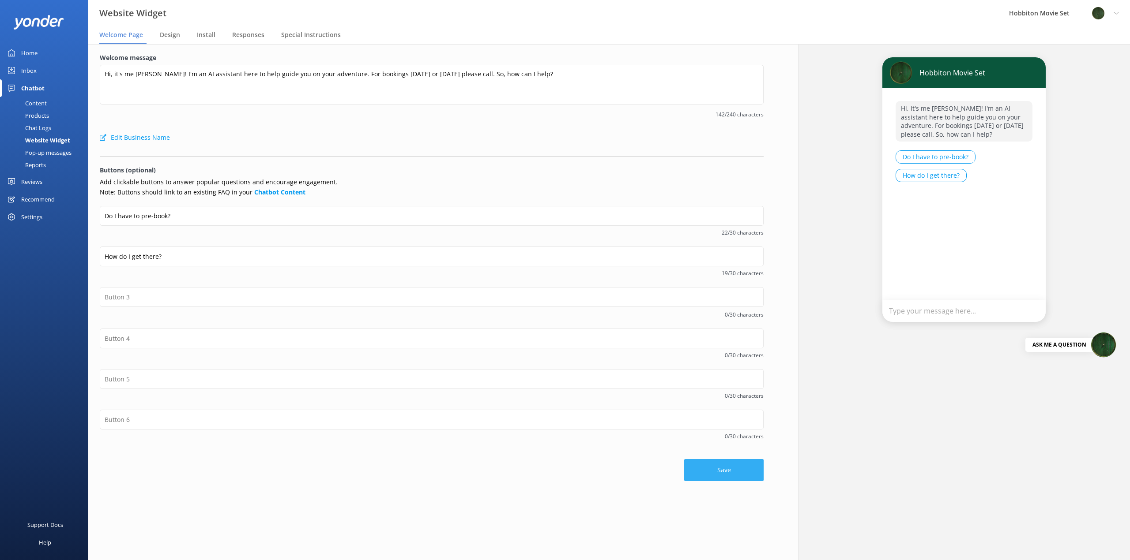
click at [734, 469] on button "Save" at bounding box center [723, 470] width 79 height 22
click at [41, 130] on div "Chat Logs" at bounding box center [28, 128] width 46 height 12
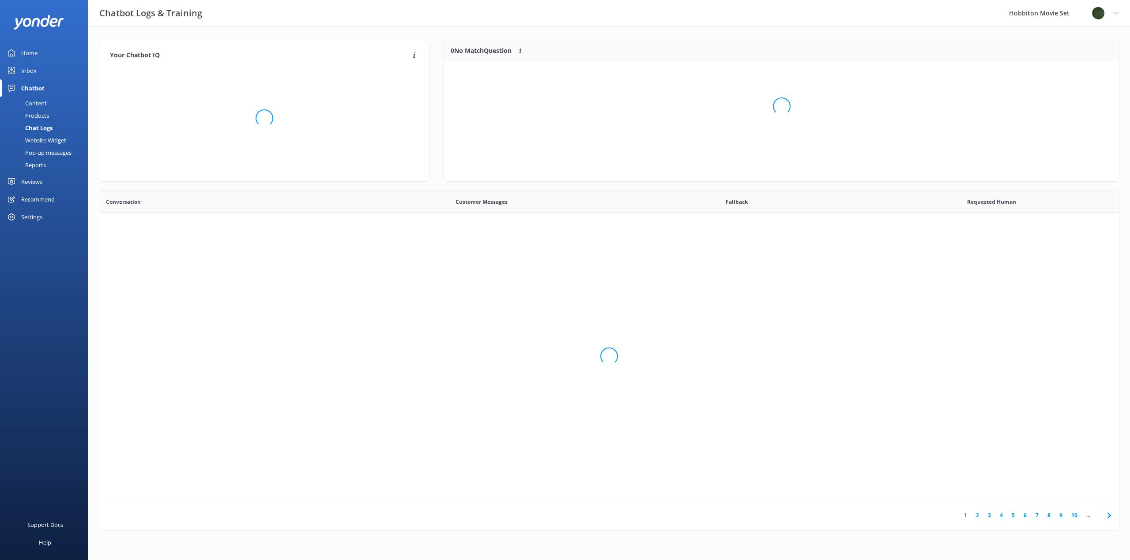
scroll to position [303, 1013]
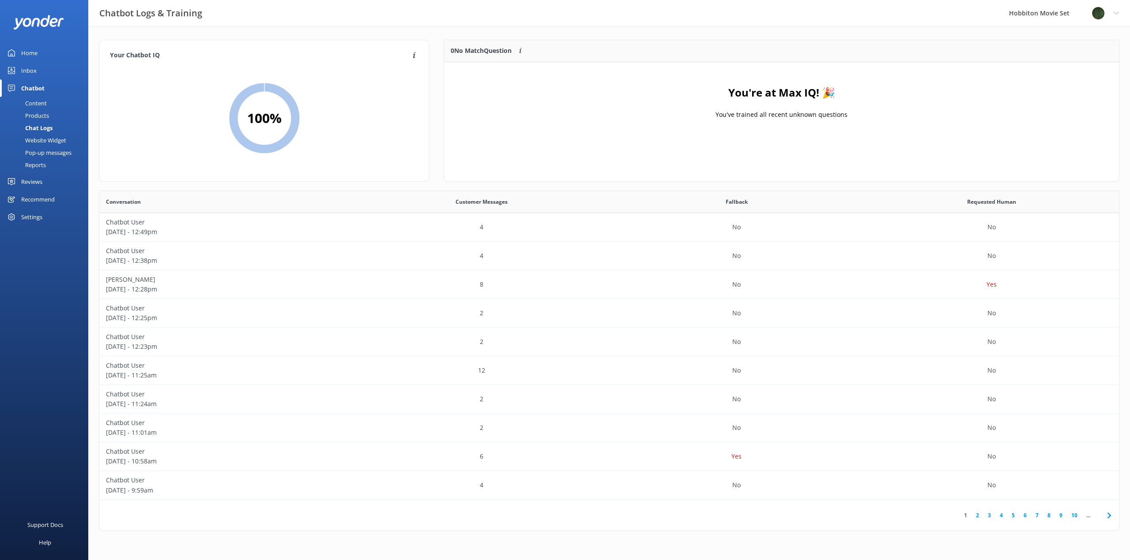
click at [36, 69] on div "Inbox" at bounding box center [28, 71] width 15 height 18
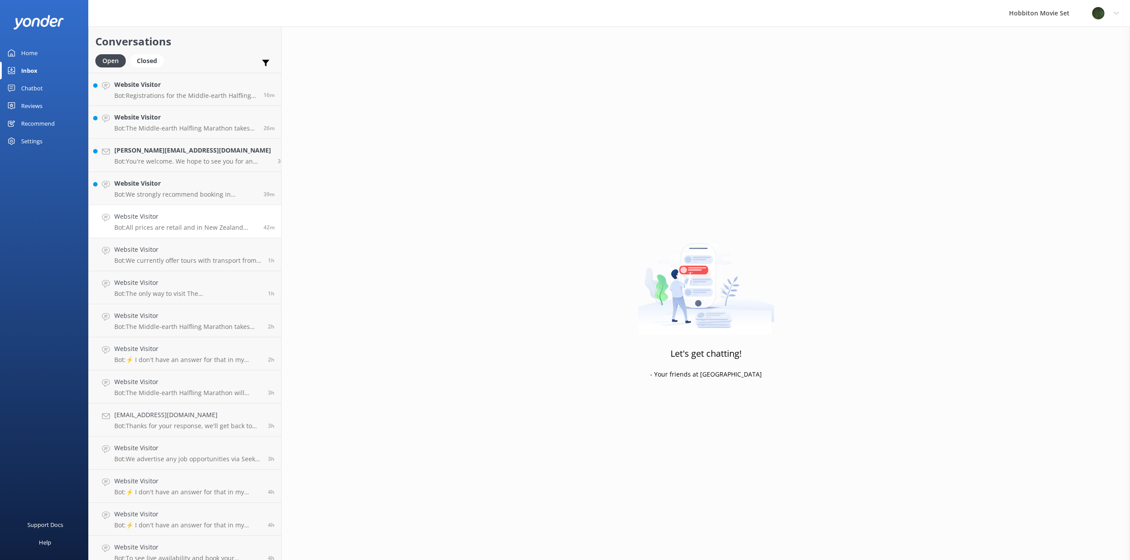
click at [171, 213] on h4 "Website Visitor" at bounding box center [185, 217] width 143 height 10
